Goal: Information Seeking & Learning: Learn about a topic

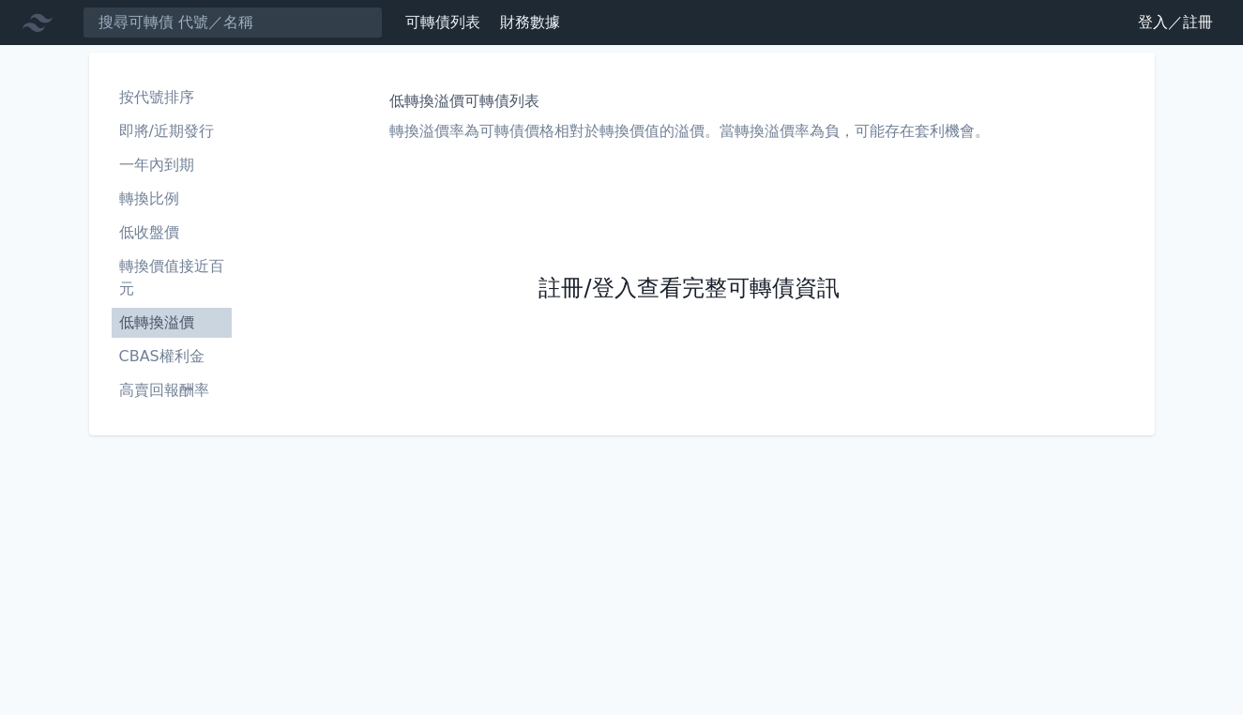
click at [727, 285] on link "註冊/登入查看完整可轉債資訊" at bounding box center [689, 289] width 300 height 30
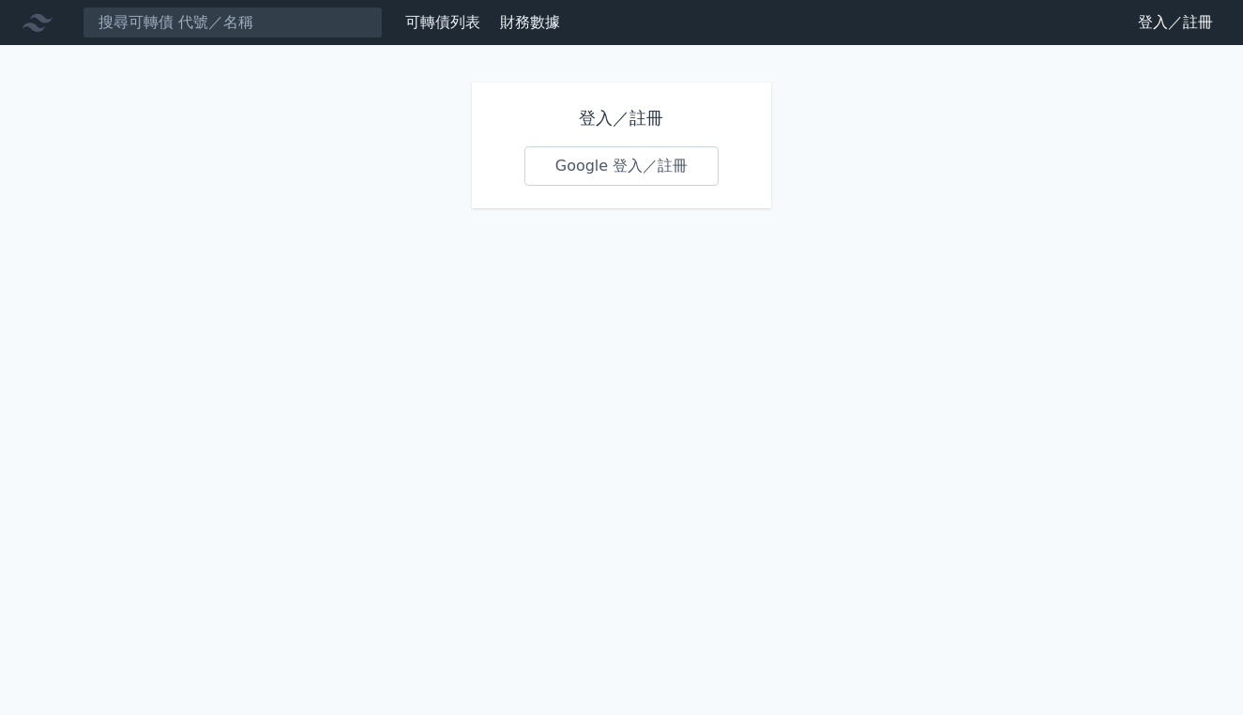
click at [575, 176] on link "Google 登入／註冊" at bounding box center [621, 165] width 195 height 39
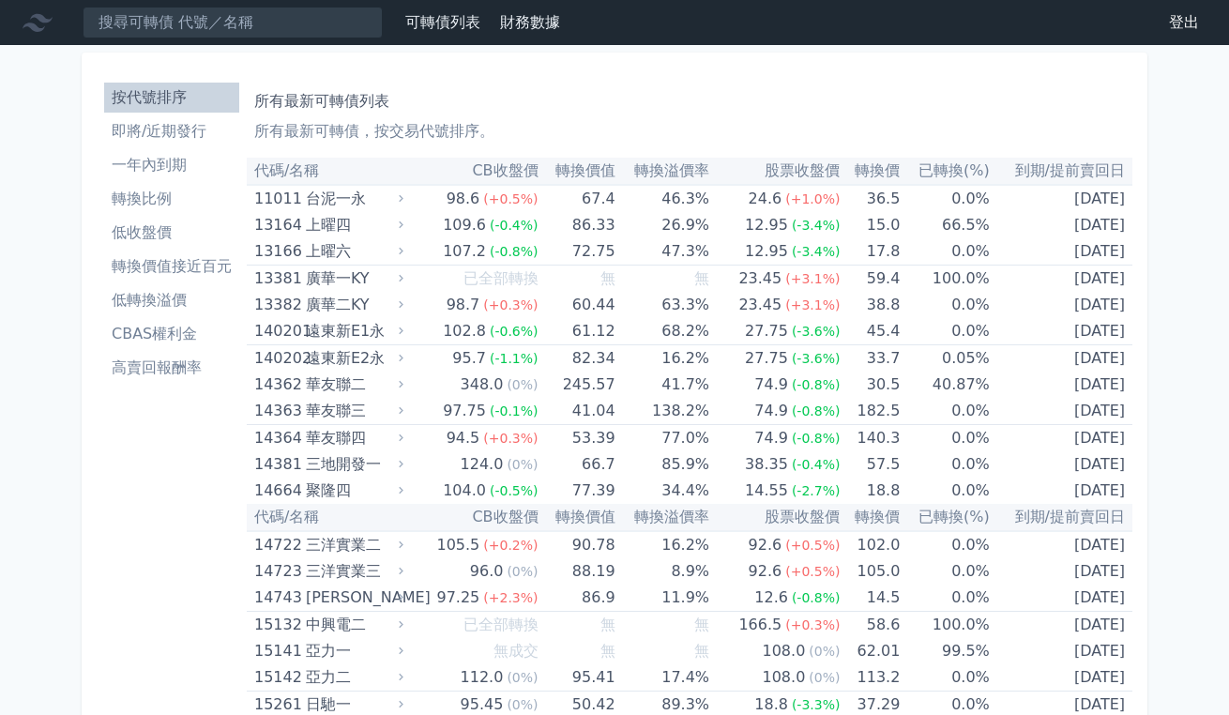
click at [147, 295] on li "低轉換溢價" at bounding box center [171, 300] width 135 height 23
